Goal: Navigation & Orientation: Find specific page/section

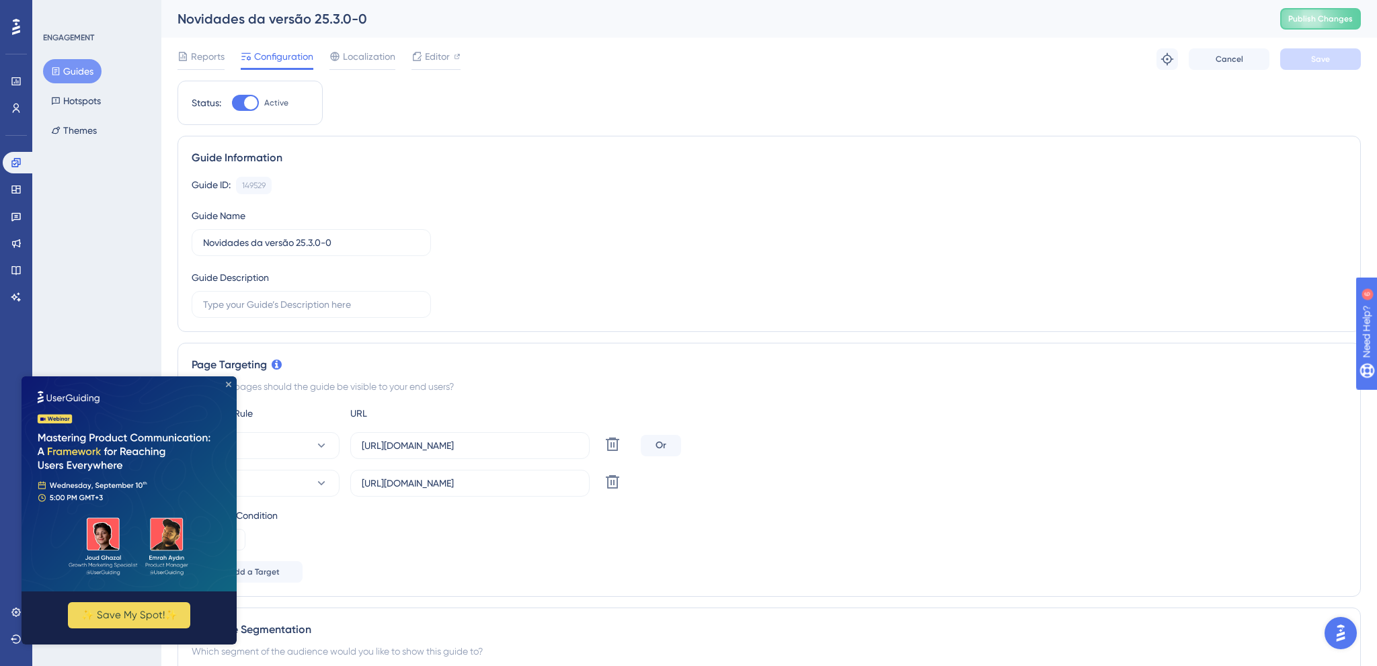
click at [230, 386] on icon "Close Preview" at bounding box center [228, 384] width 5 height 5
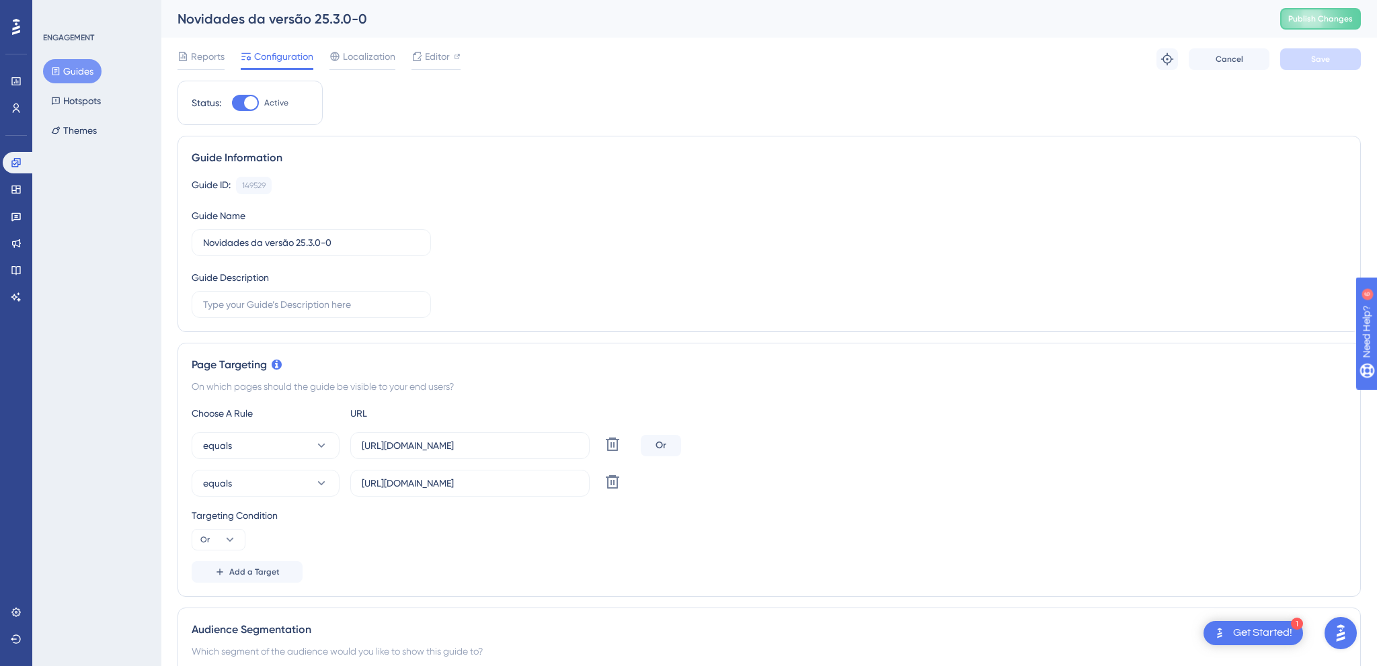
click at [120, 230] on div "ENGAGEMENT Guides Hotspots Themes" at bounding box center [96, 333] width 129 height 666
click at [76, 104] on button "Hotspots" at bounding box center [76, 101] width 66 height 24
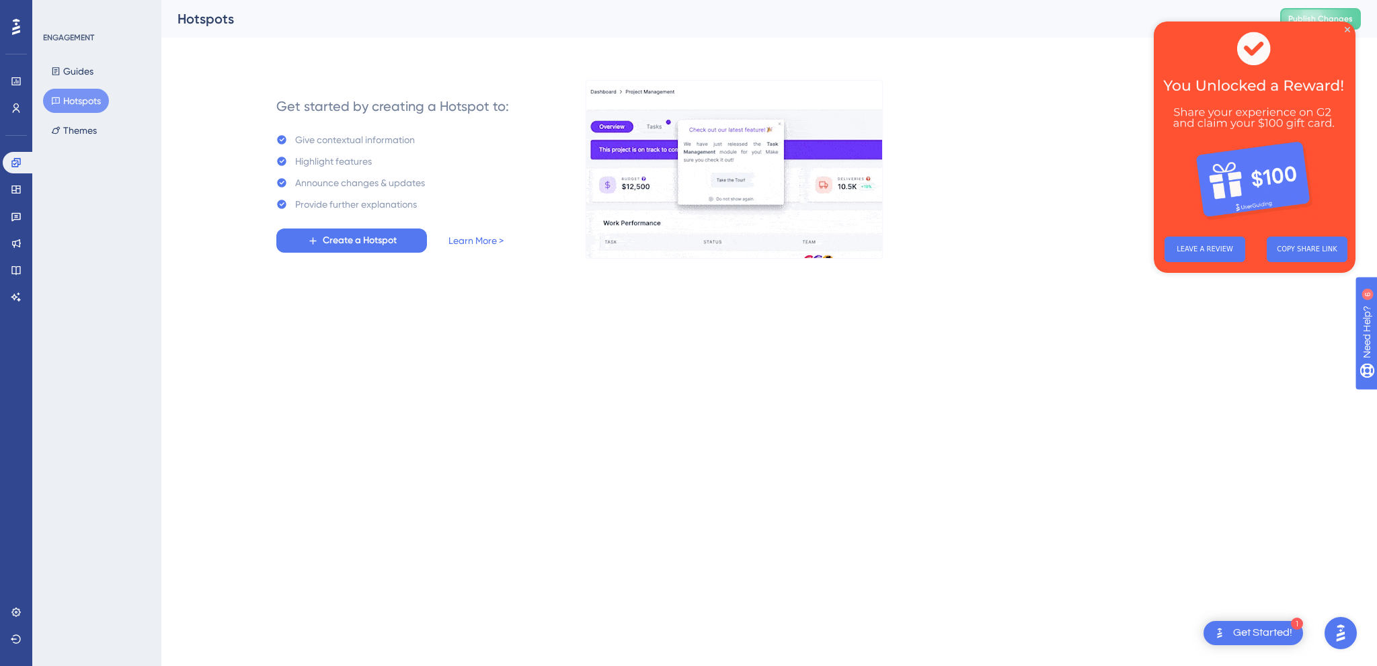
click at [779, 0] on html "1 Get Started! Performance Users Engagement Widgets Feedback Product Updates Kn…" at bounding box center [688, 0] width 1377 height 0
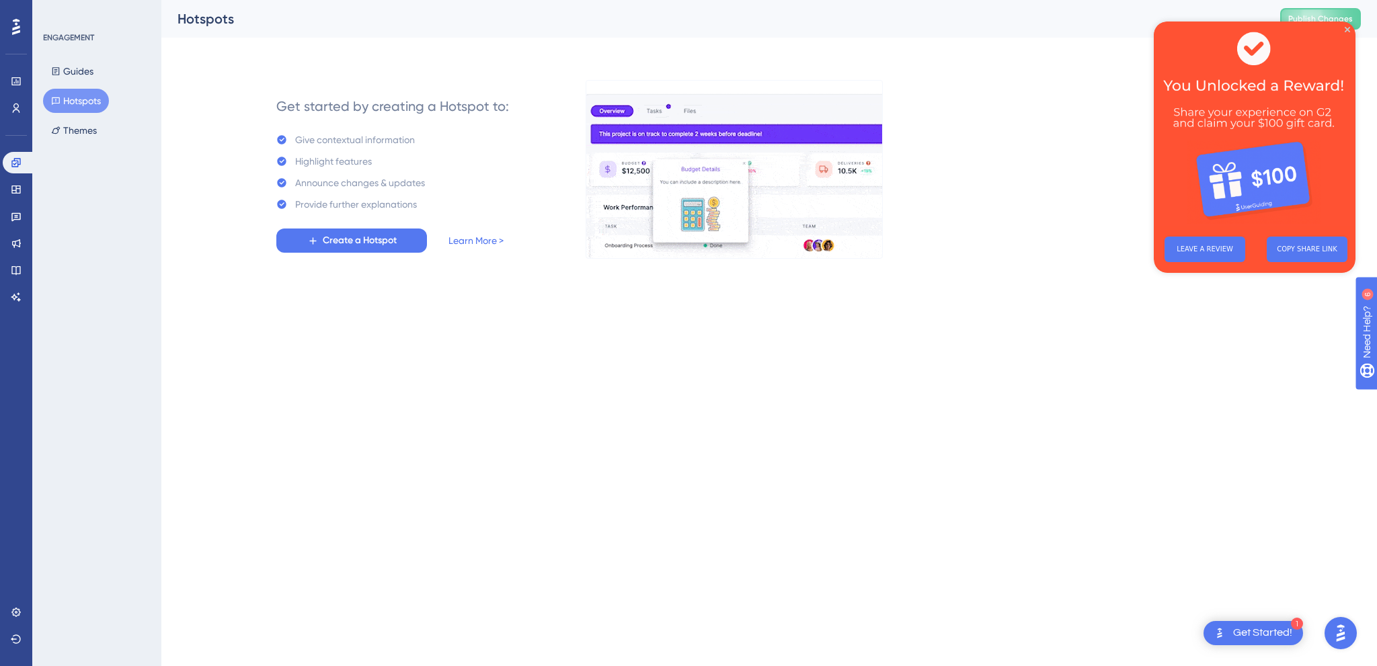
click at [254, 147] on div "Get started by creating a Hotspot to: Give contextual information Highlight fea…" at bounding box center [393, 170] width 334 height 178
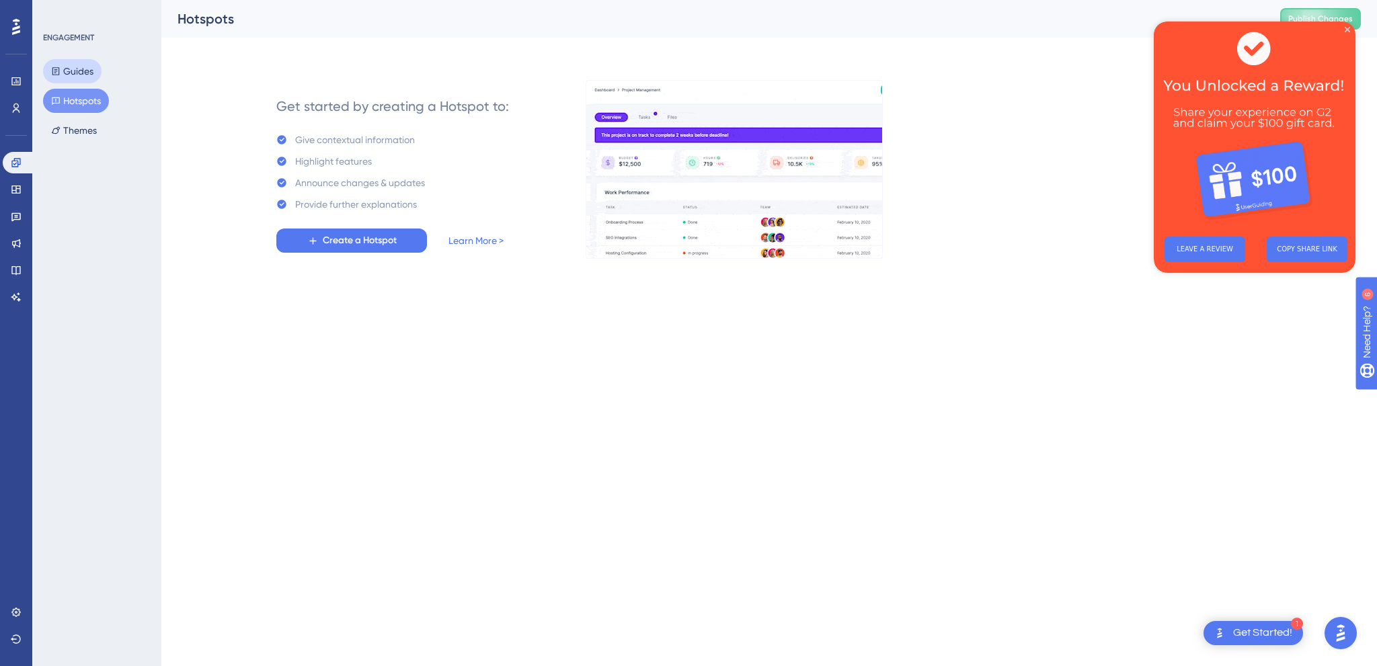
click at [68, 75] on button "Guides" at bounding box center [72, 71] width 59 height 24
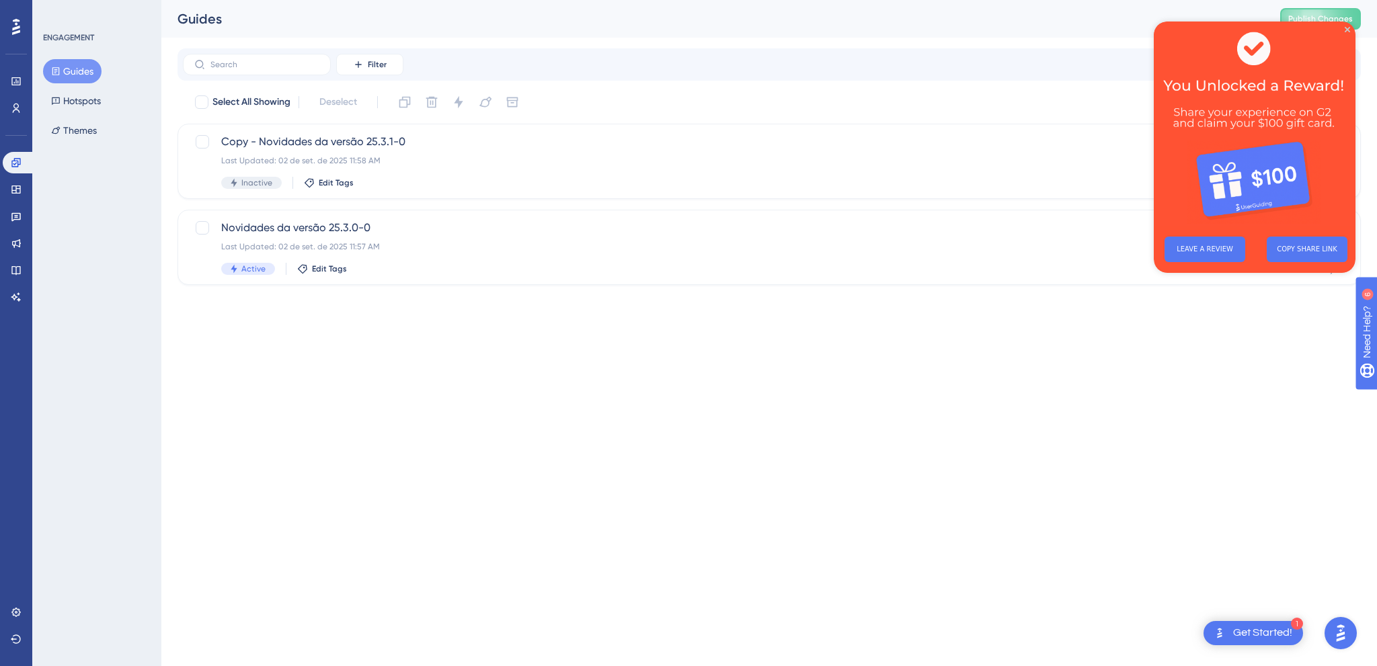
click at [342, 0] on html "1 Get Started! Performance Users Engagement Widgets Feedback Product Updates Kn…" at bounding box center [688, 0] width 1377 height 0
click at [1346, 26] on img at bounding box center [1255, 124] width 202 height 204
